Goal: Information Seeking & Learning: Find specific fact

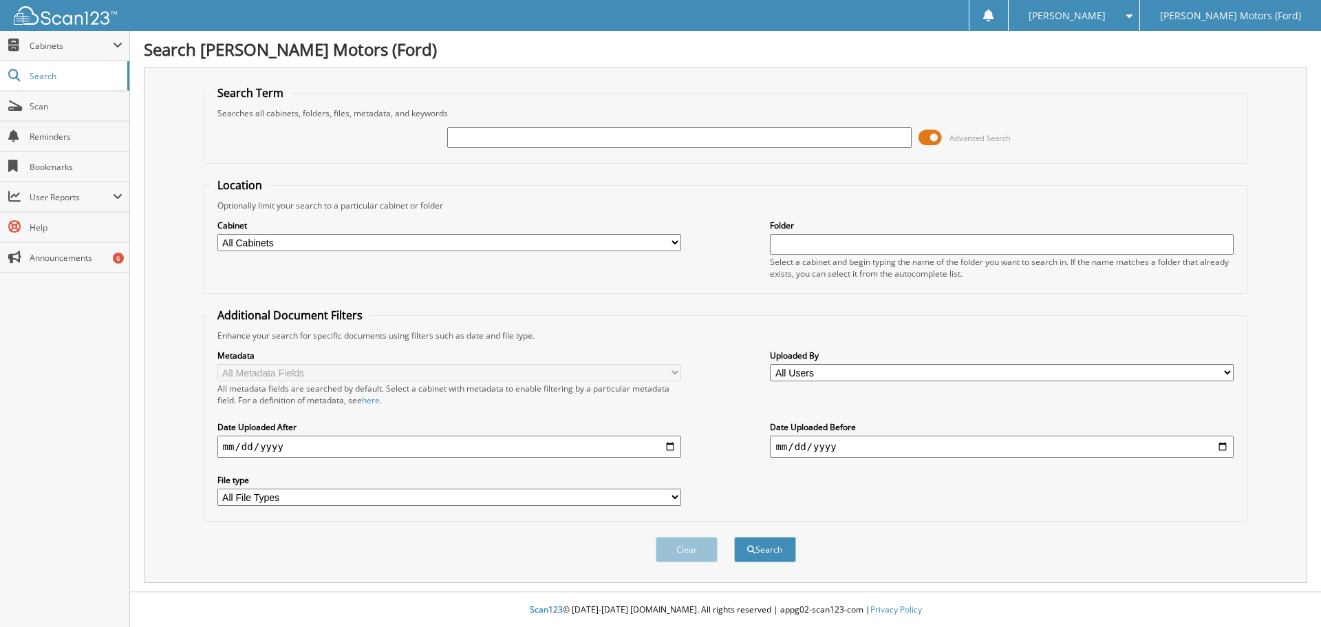
click at [481, 135] on input "text" at bounding box center [679, 137] width 464 height 21
type input "[US_VEHICLE_IDENTIFICATION_NUMBER]"
click at [734, 537] on button "Search" at bounding box center [765, 549] width 62 height 25
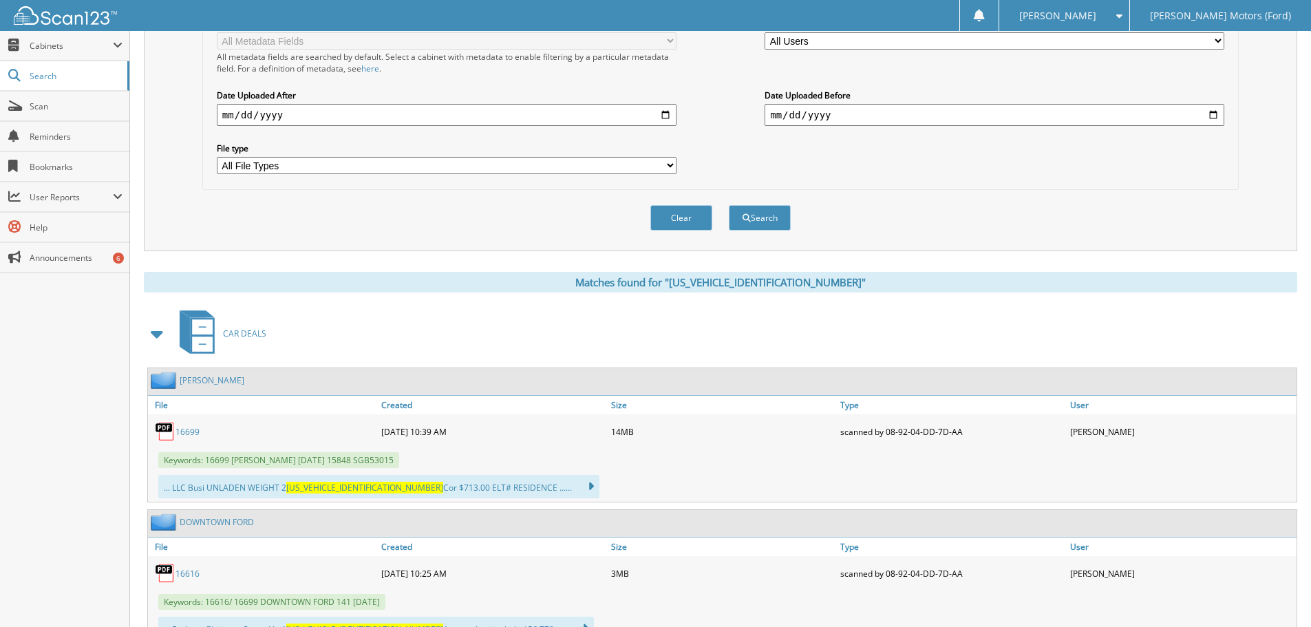
scroll to position [344, 0]
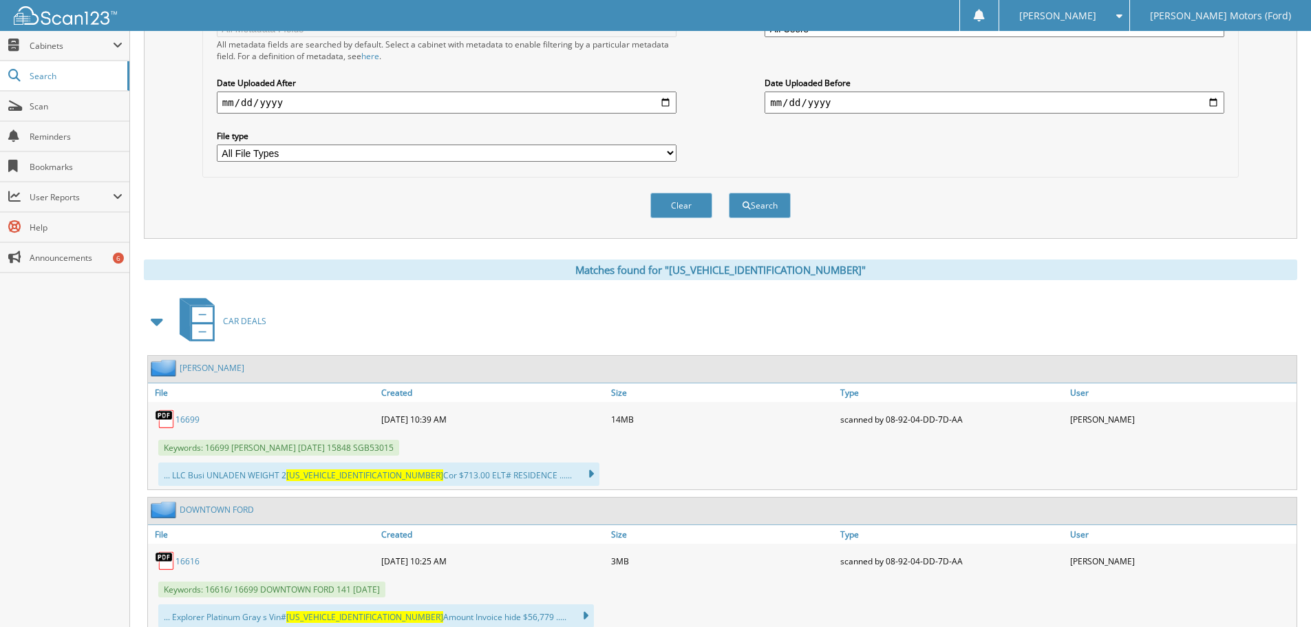
click at [189, 424] on link "16699" at bounding box center [187, 420] width 24 height 12
drag, startPoint x: 264, startPoint y: 440, endPoint x: 253, endPoint y: 440, distance: 11.0
click at [264, 440] on div "Keywords: 16699 ERIN KALFSBEEK 6/10/2025 15848 SGB53015" at bounding box center [722, 447] width 1149 height 23
click at [193, 418] on link "16699" at bounding box center [187, 420] width 24 height 12
